Goal: Navigation & Orientation: Find specific page/section

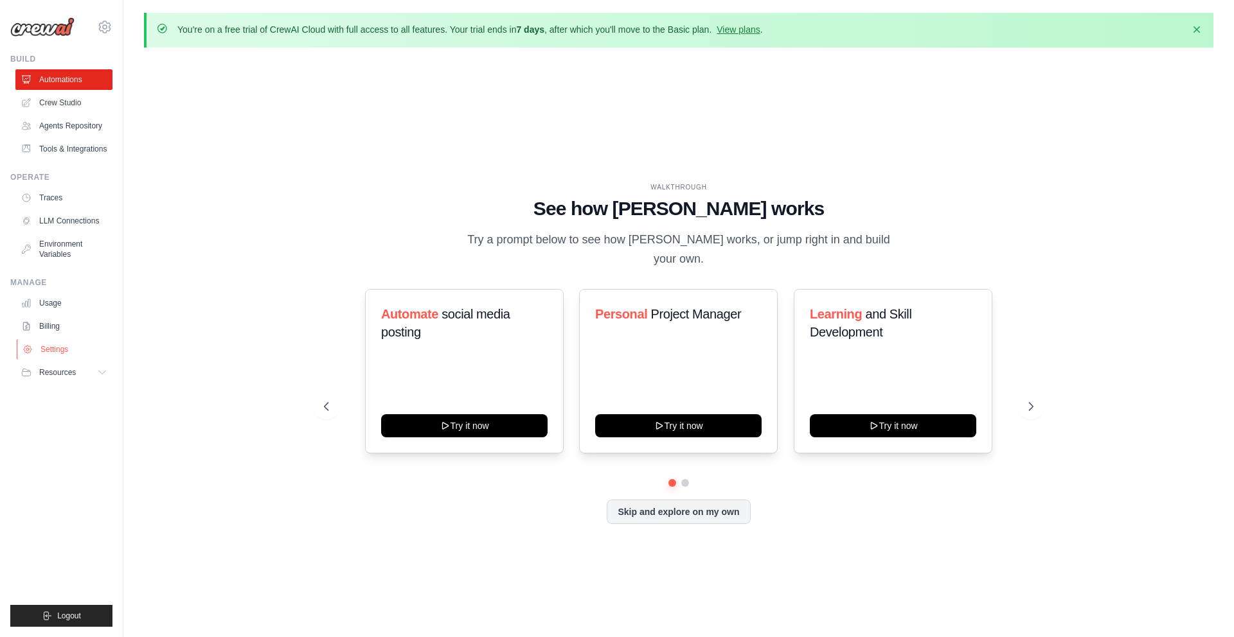
click at [48, 360] on link "Settings" at bounding box center [65, 349] width 97 height 21
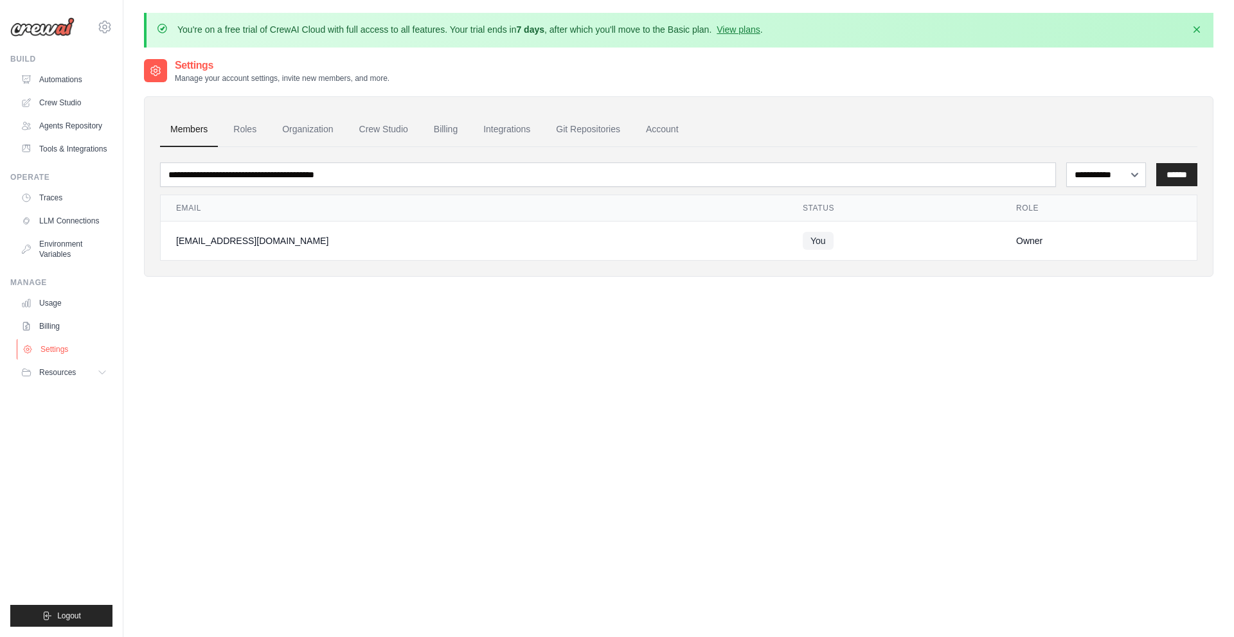
click at [66, 360] on link "Settings" at bounding box center [65, 349] width 97 height 21
click at [57, 82] on link "Automations" at bounding box center [65, 79] width 97 height 21
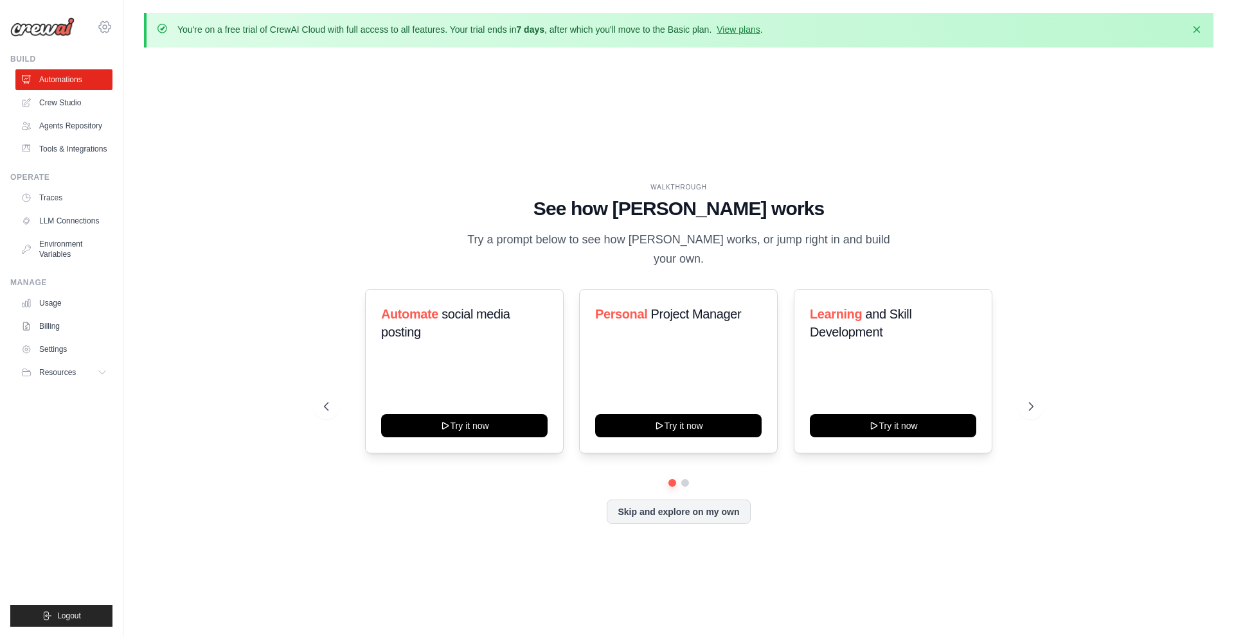
click at [103, 28] on icon at bounding box center [105, 27] width 4 height 4
click at [297, 136] on div "WALKTHROUGH See how CrewAI works Try a prompt below to see how CrewAI works, or…" at bounding box center [678, 364] width 1069 height 612
click at [65, 111] on link "Crew Studio" at bounding box center [65, 103] width 97 height 21
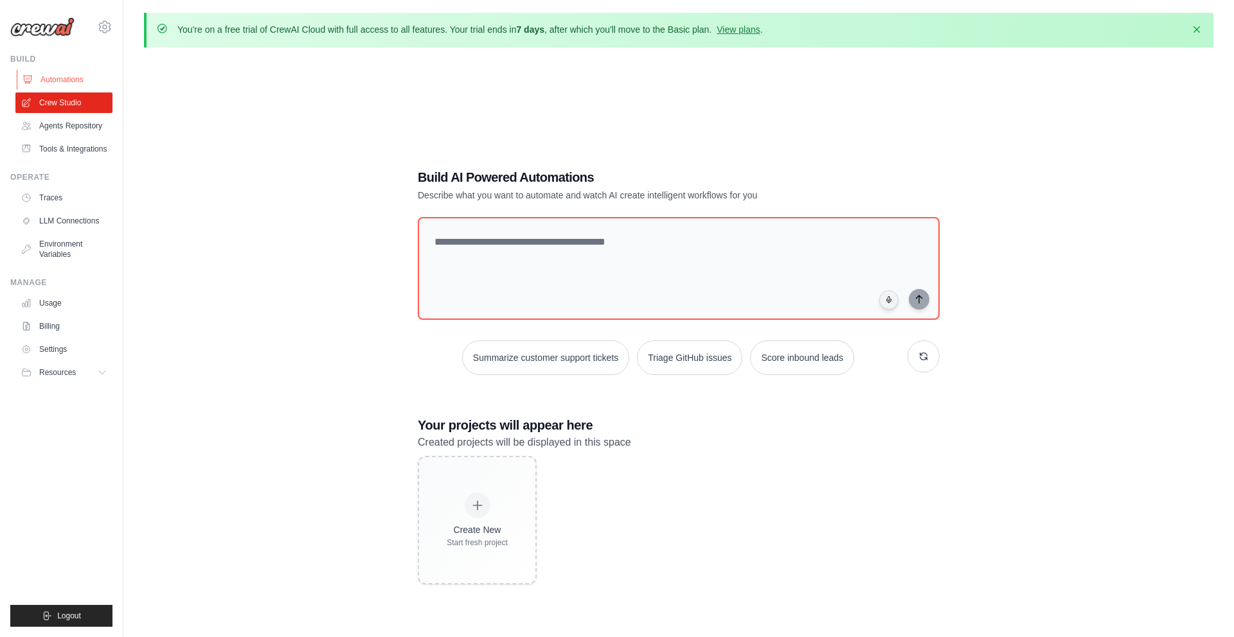
click at [60, 78] on link "Automations" at bounding box center [65, 79] width 97 height 21
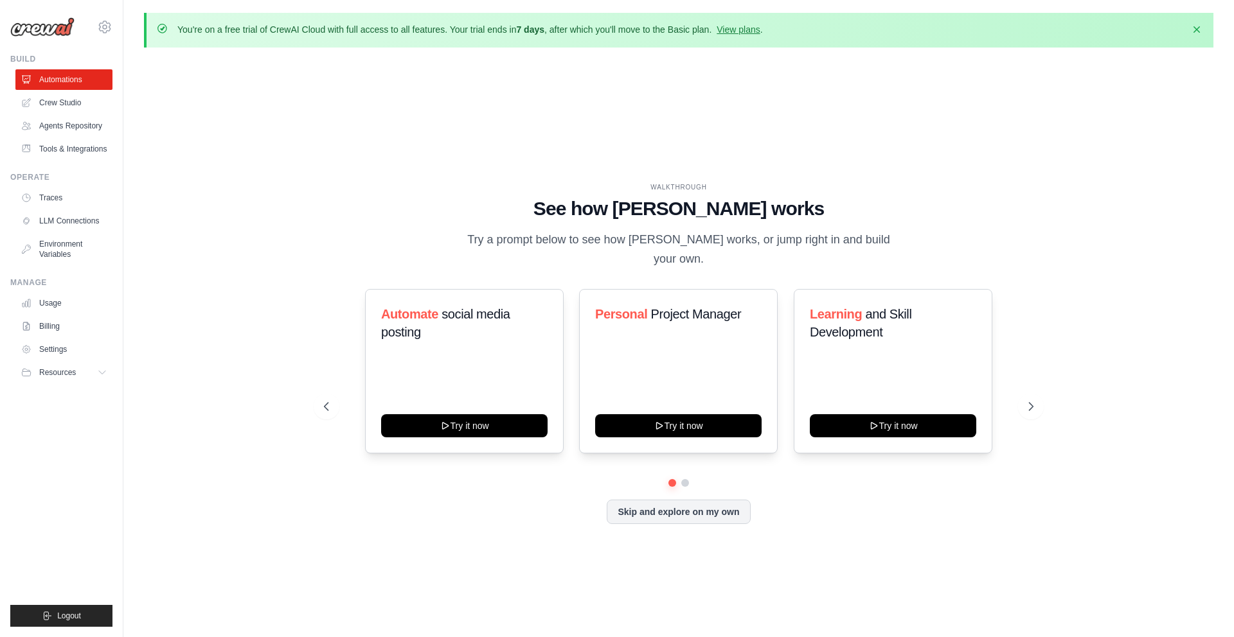
click at [284, 179] on div "WALKTHROUGH See how CrewAI works Try a prompt below to see how CrewAI works, or…" at bounding box center [678, 364] width 1069 height 612
click at [69, 98] on link "Crew Studio" at bounding box center [65, 103] width 97 height 21
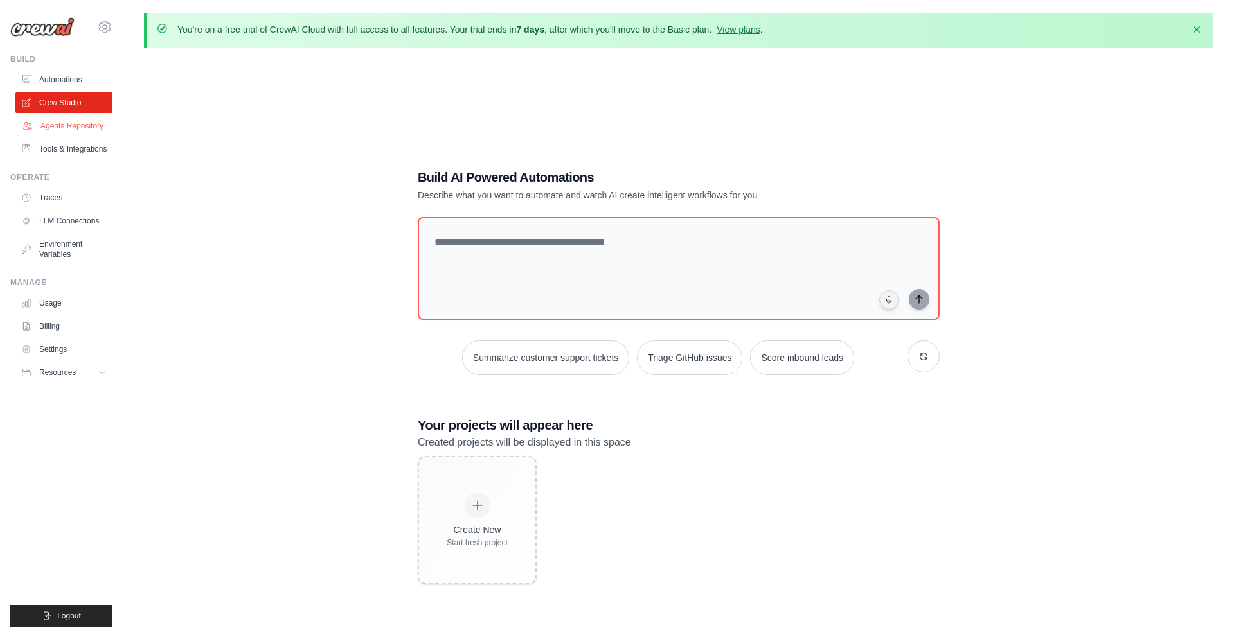
click at [70, 130] on link "Agents Repository" at bounding box center [65, 126] width 97 height 21
